Goal: Task Accomplishment & Management: Manage account settings

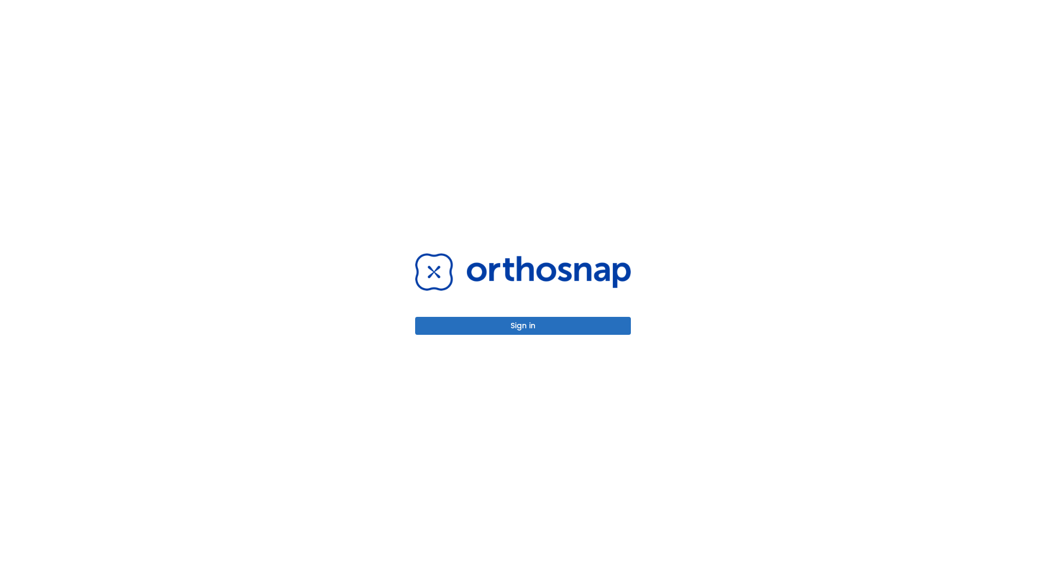
click at [523, 326] on button "Sign in" at bounding box center [523, 326] width 216 height 18
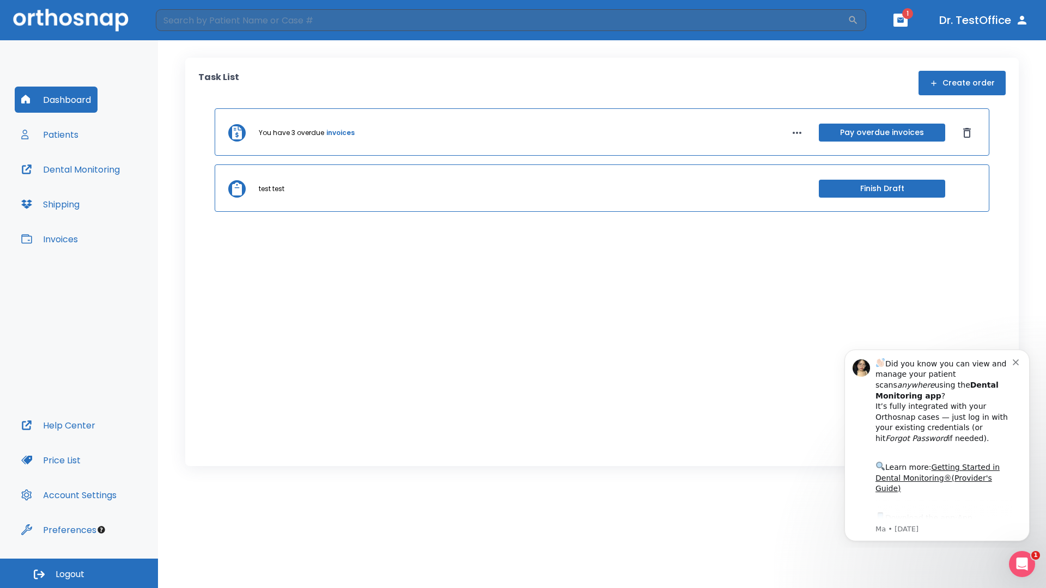
click at [79, 573] on span "Logout" at bounding box center [70, 575] width 29 height 12
